Goal: Information Seeking & Learning: Learn about a topic

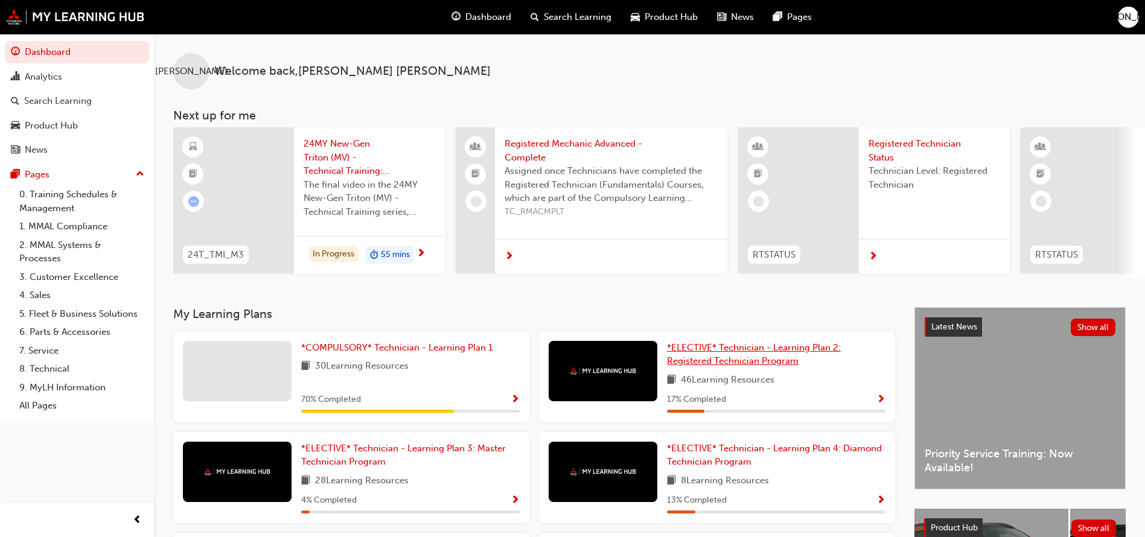
click at [703, 347] on span "*ELECTIVE* Technician - Learning Plan 2: Registered Technician Program" at bounding box center [754, 354] width 174 height 25
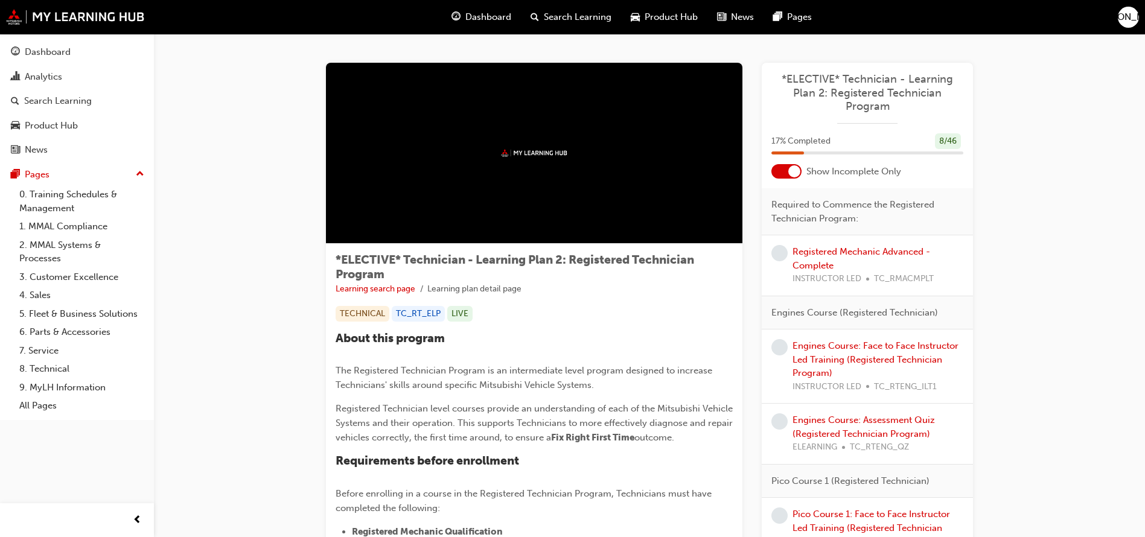
click at [784, 169] on div at bounding box center [787, 171] width 30 height 14
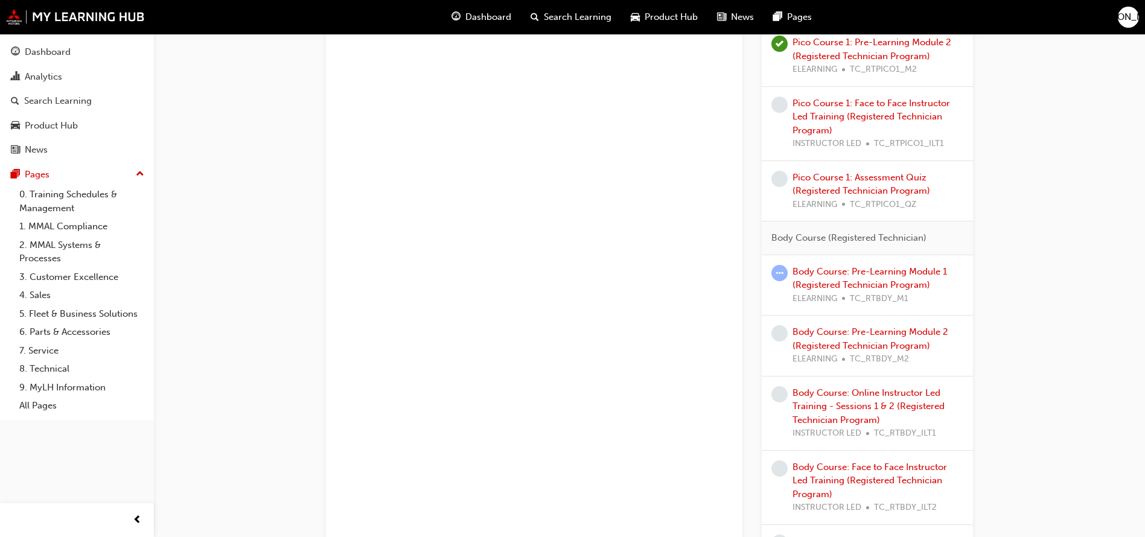
scroll to position [838, 0]
click at [850, 278] on link "Body Course: Pre-Learning Module 1 (Registered Technician Program)" at bounding box center [870, 276] width 155 height 25
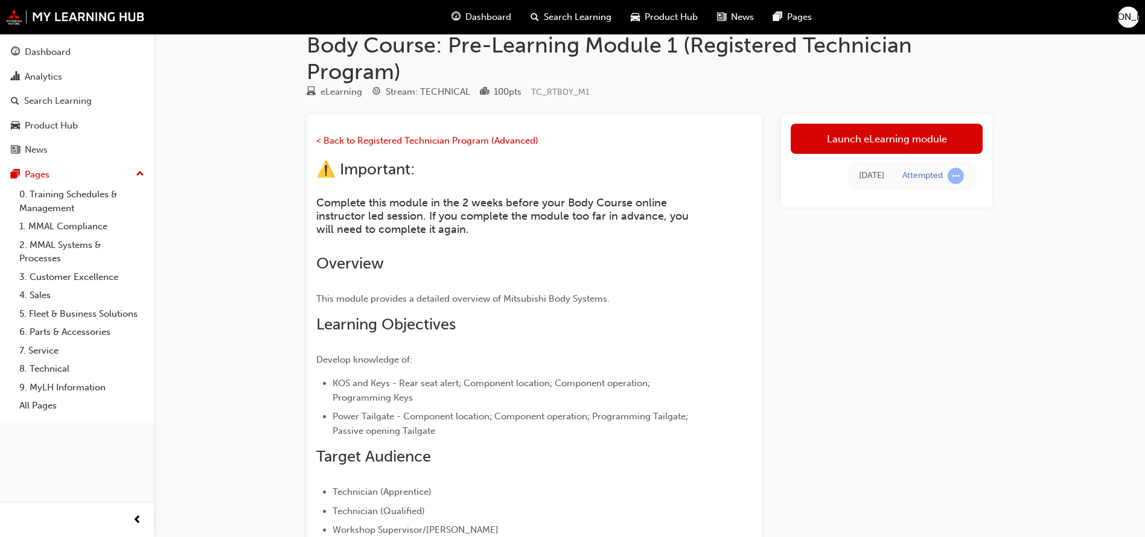
scroll to position [25, 0]
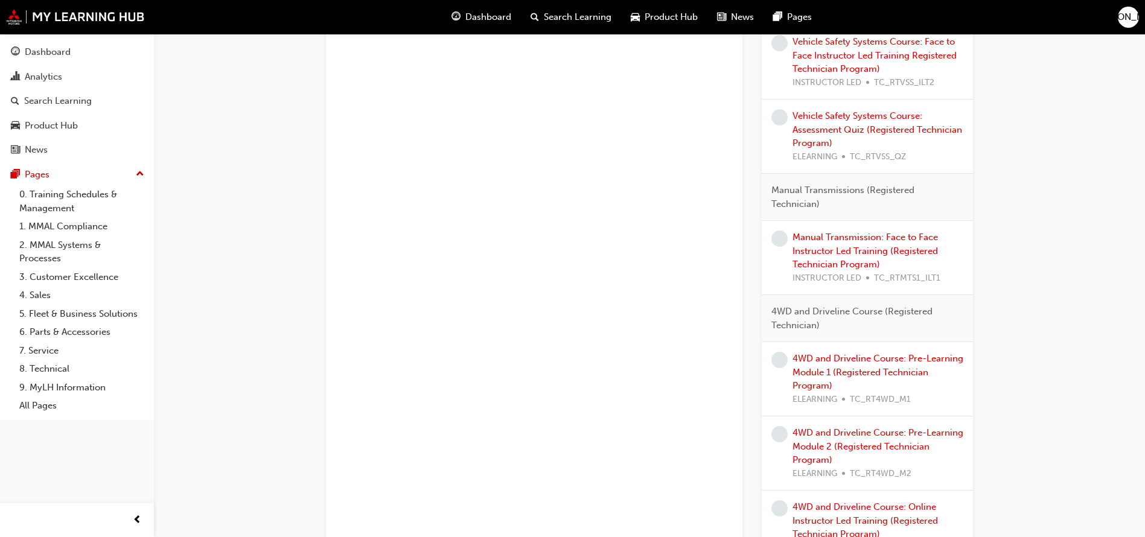
scroll to position [2045, 0]
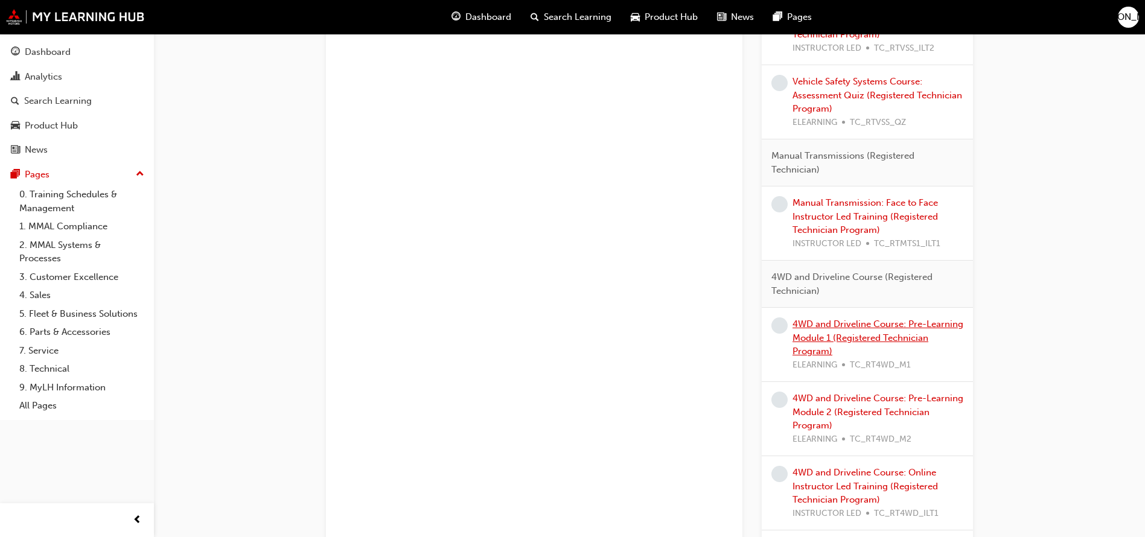
click at [861, 333] on link "4WD and Driveline Course: Pre-Learning Module 1 (Registered Technician Program)" at bounding box center [878, 338] width 171 height 38
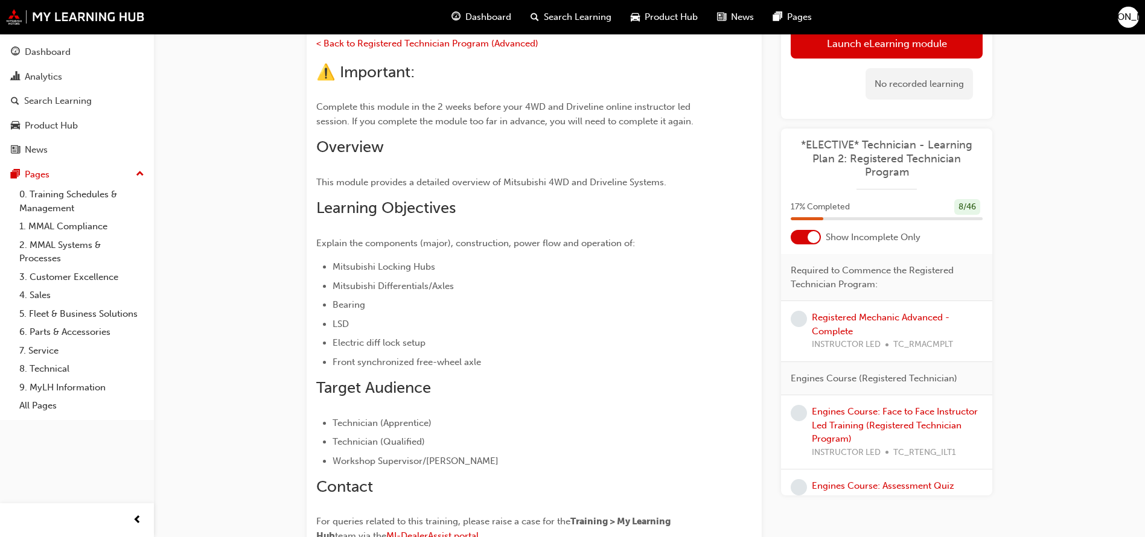
scroll to position [106, 0]
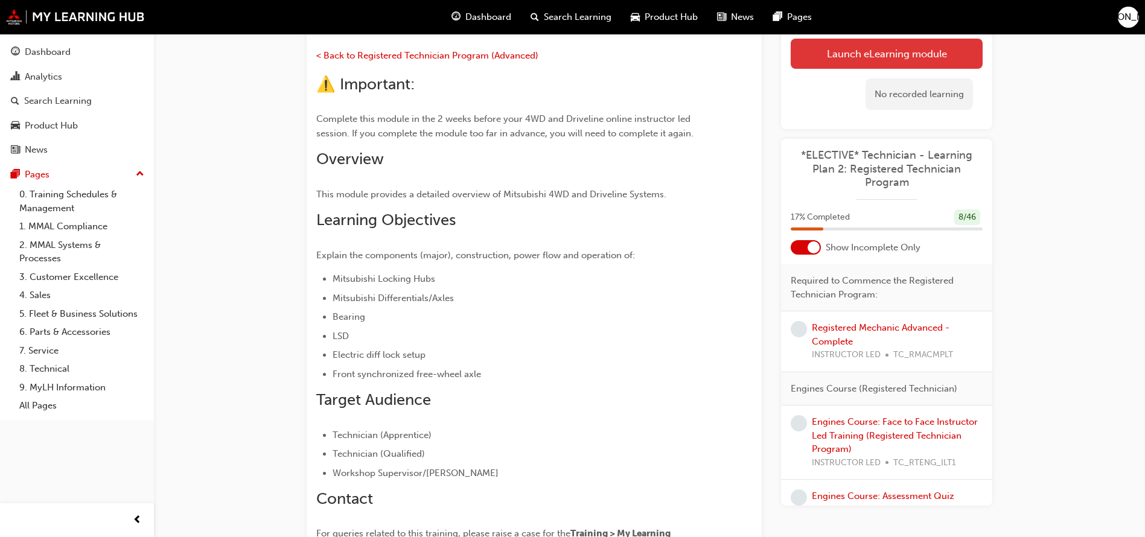
click at [849, 56] on link "Launch eLearning module" at bounding box center [887, 54] width 192 height 30
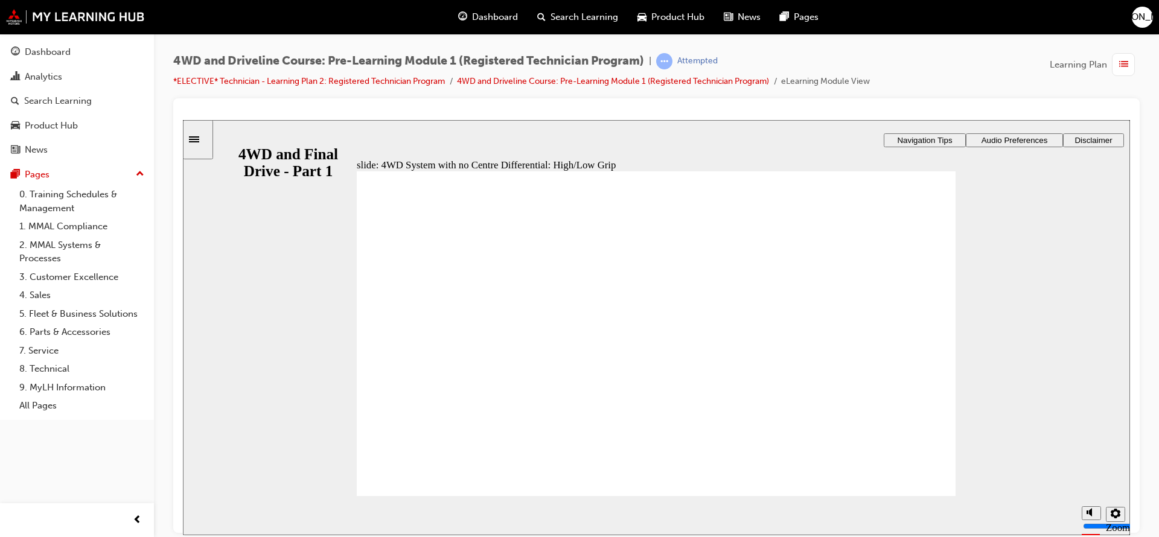
drag, startPoint x: 673, startPoint y: 268, endPoint x: 442, endPoint y: 263, distance: 230.7
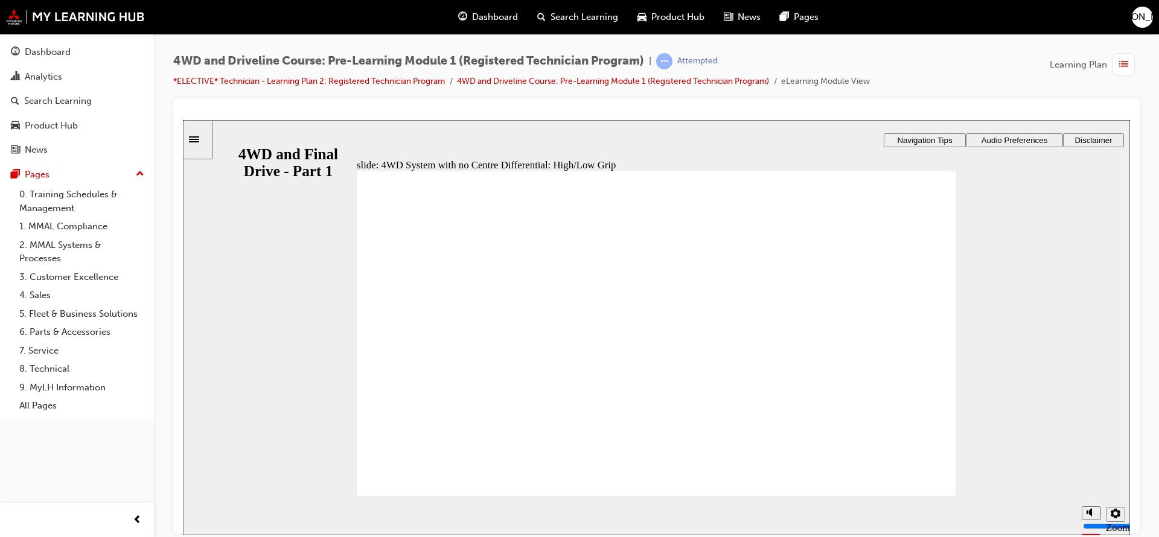
drag, startPoint x: 1128, startPoint y: 479, endPoint x: 912, endPoint y: 474, distance: 216.2
click at [912, 474] on div "slide: 4WD System with no Centre Differential: High/Low Grip Rectangle 1 This p…" at bounding box center [656, 327] width 947 height 415
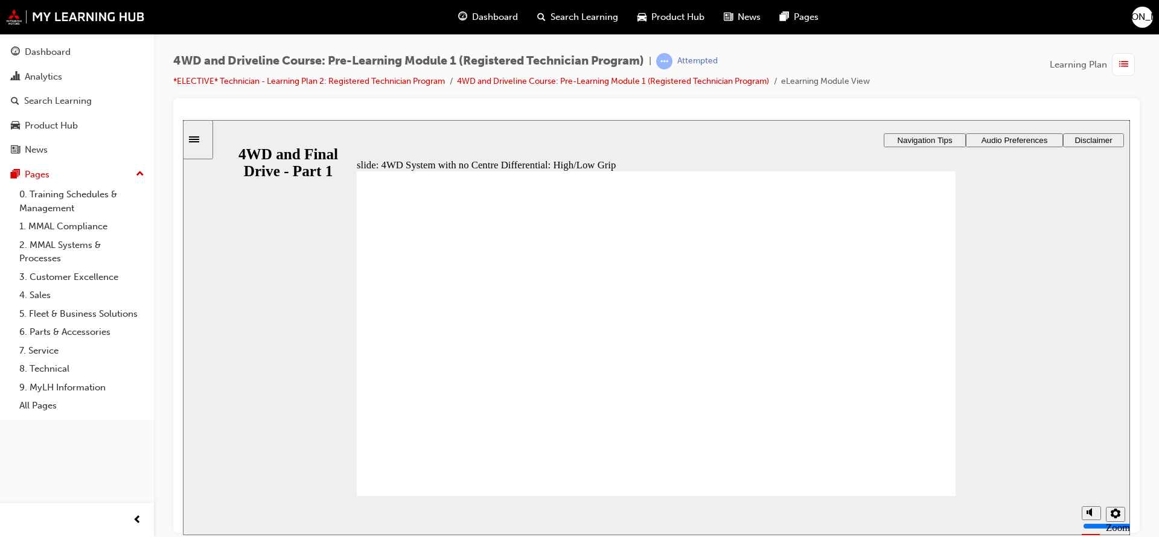
click at [965, 313] on div "slide: Mitsubishi 4WD System comparison Rectangle 1 Rectangle 3 Mitsubishi 4WD …" at bounding box center [656, 327] width 947 height 415
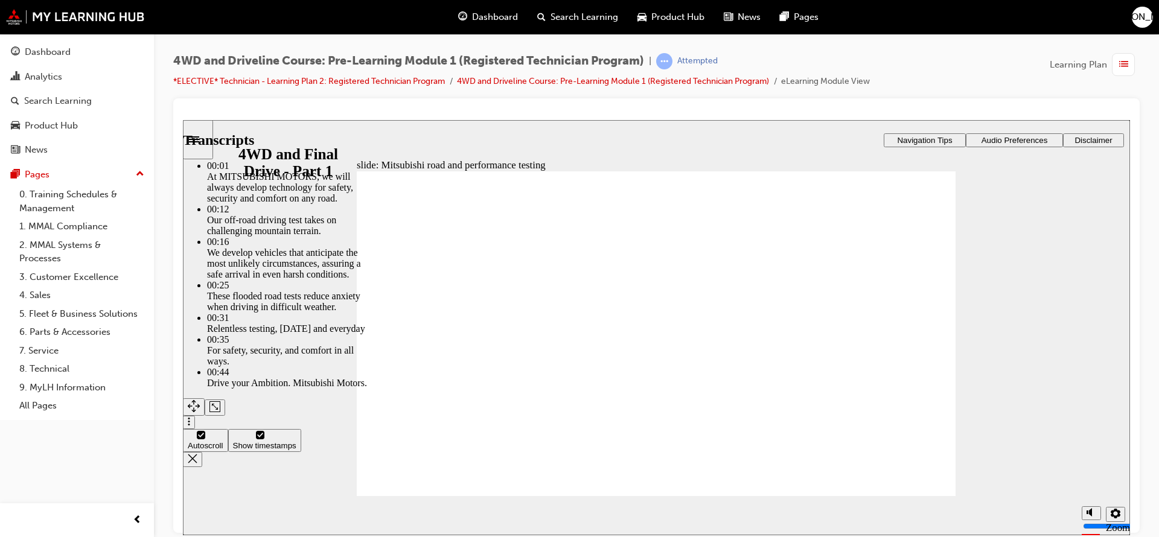
type input "47"
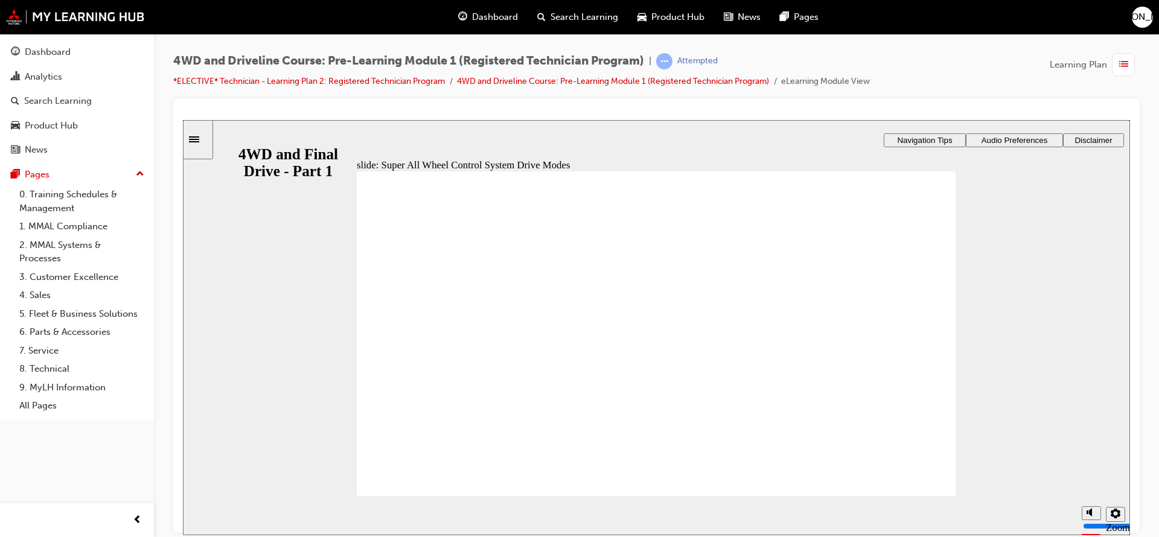
drag, startPoint x: 438, startPoint y: 406, endPoint x: 438, endPoint y: 417, distance: 10.3
